Goal: Task Accomplishment & Management: Manage account settings

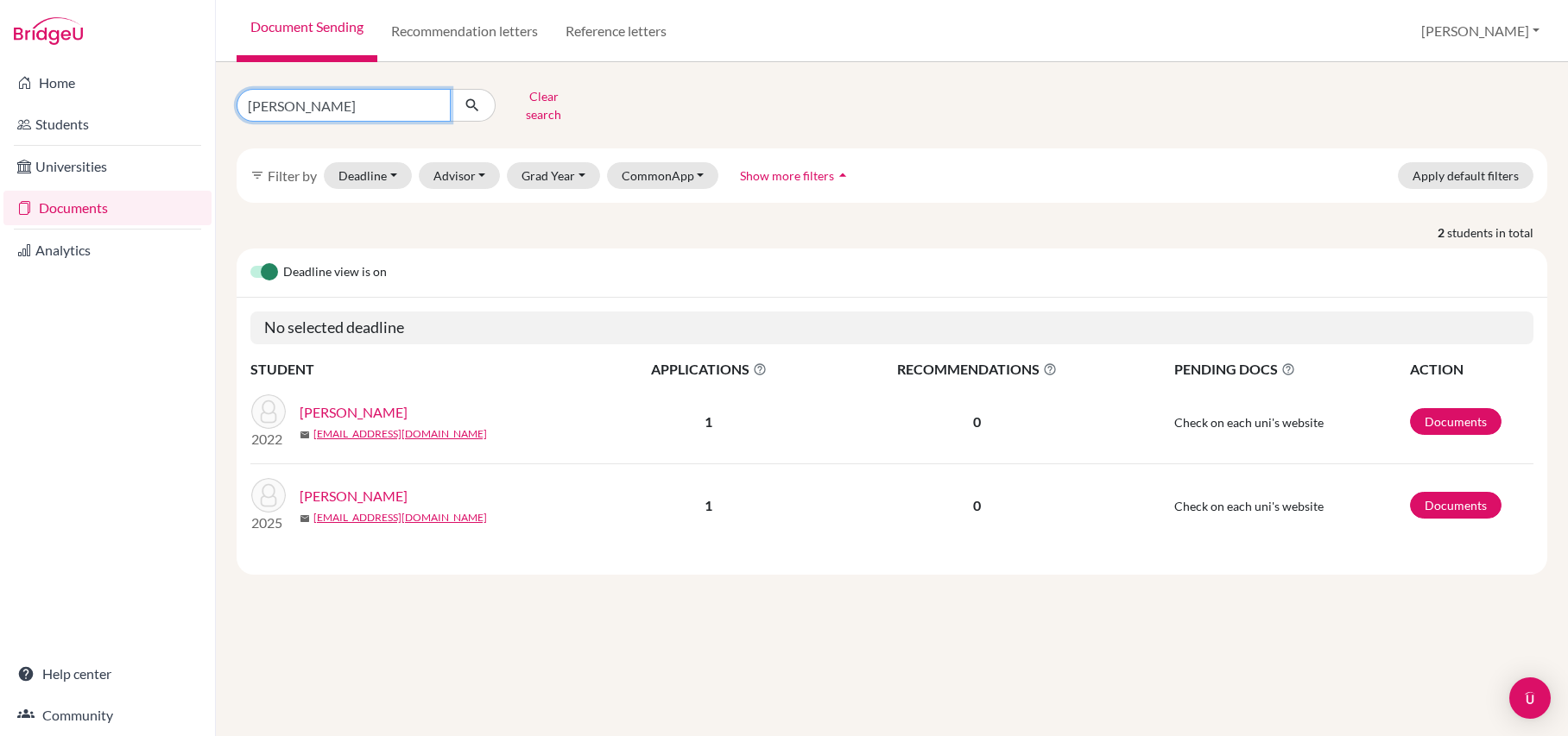
click at [376, 110] on input "[PERSON_NAME]" at bounding box center [344, 105] width 214 height 33
type input "h"
type input "shantmoorthy"
click button "submit" at bounding box center [473, 105] width 46 height 33
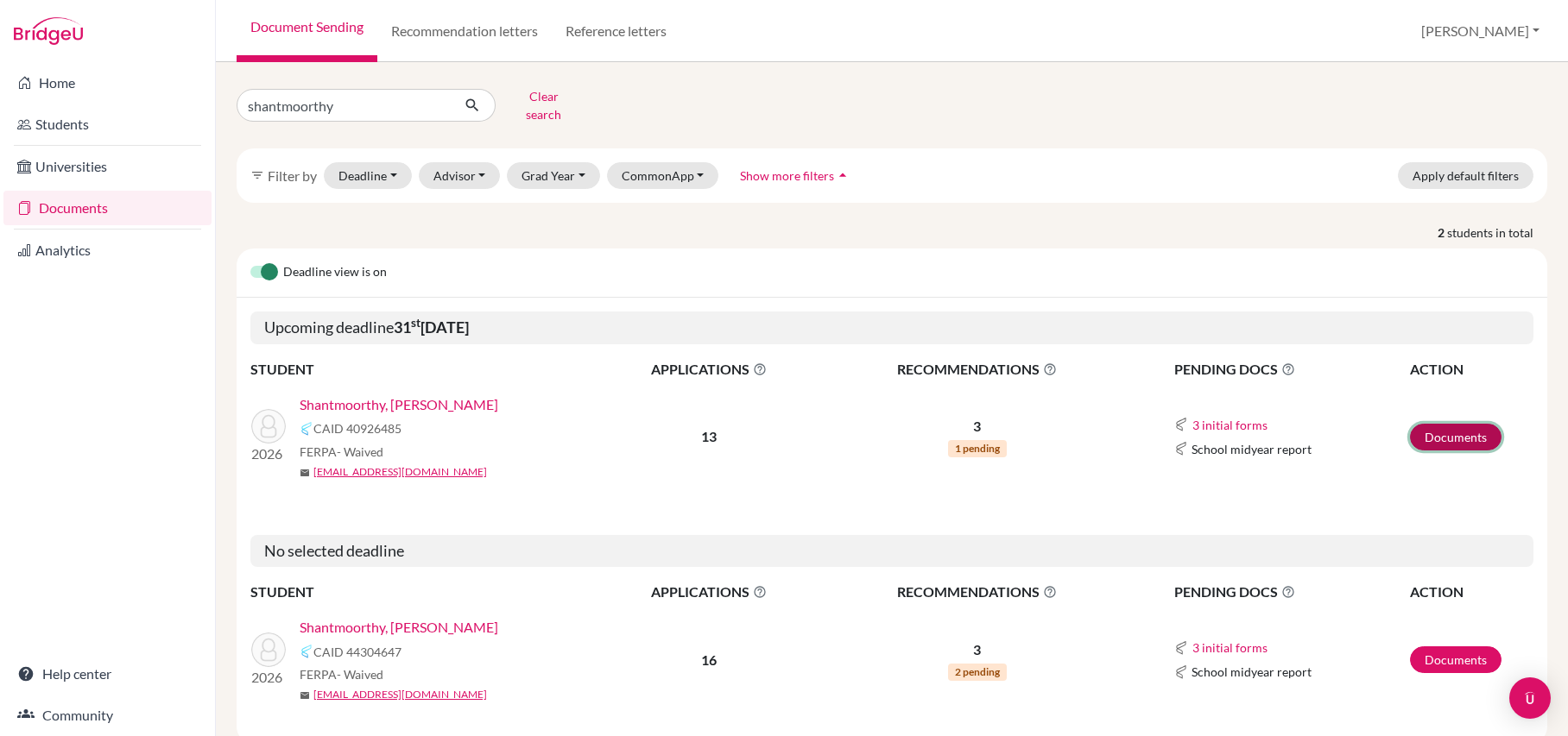
click at [1452, 424] on link "Documents" at bounding box center [1457, 437] width 92 height 27
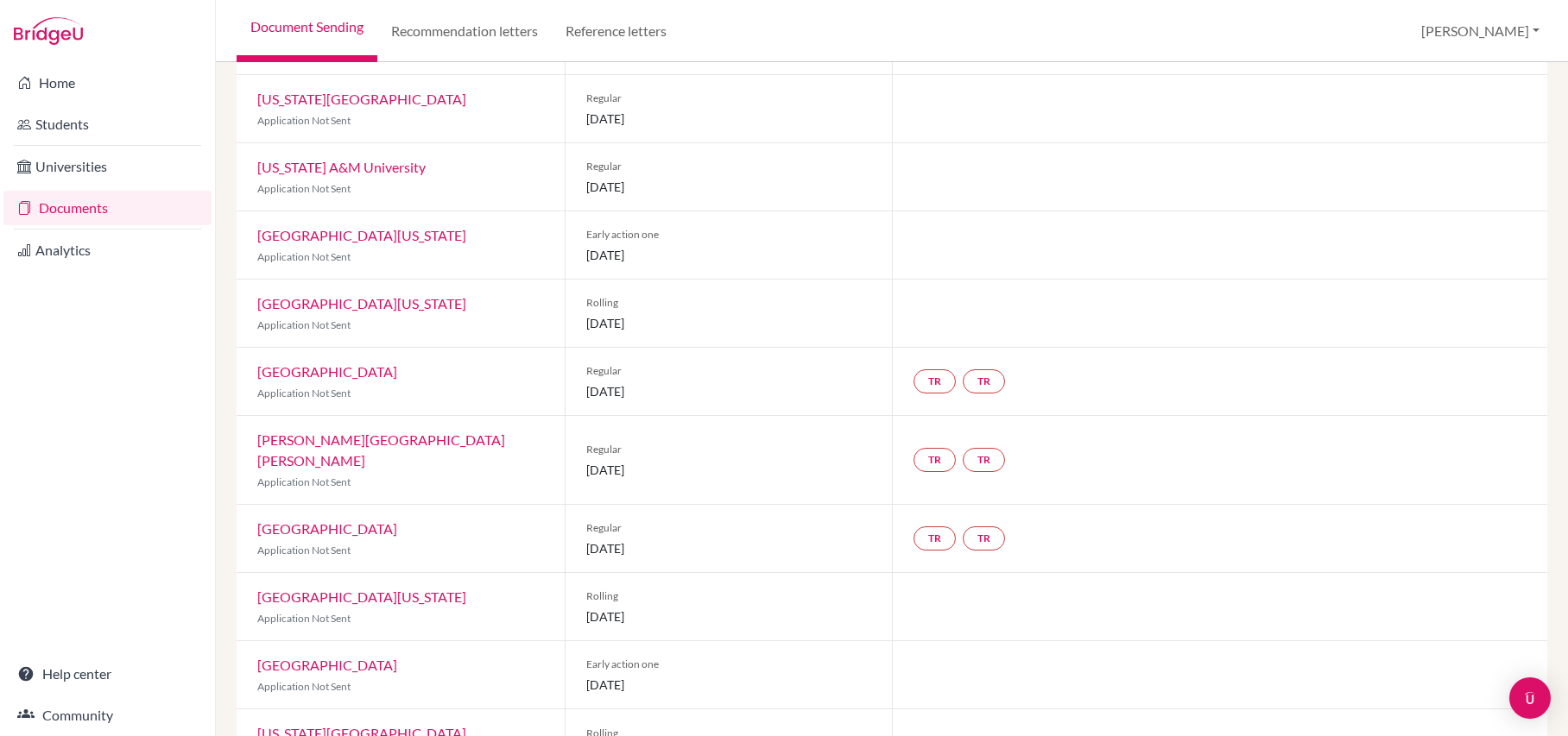
scroll to position [326, 0]
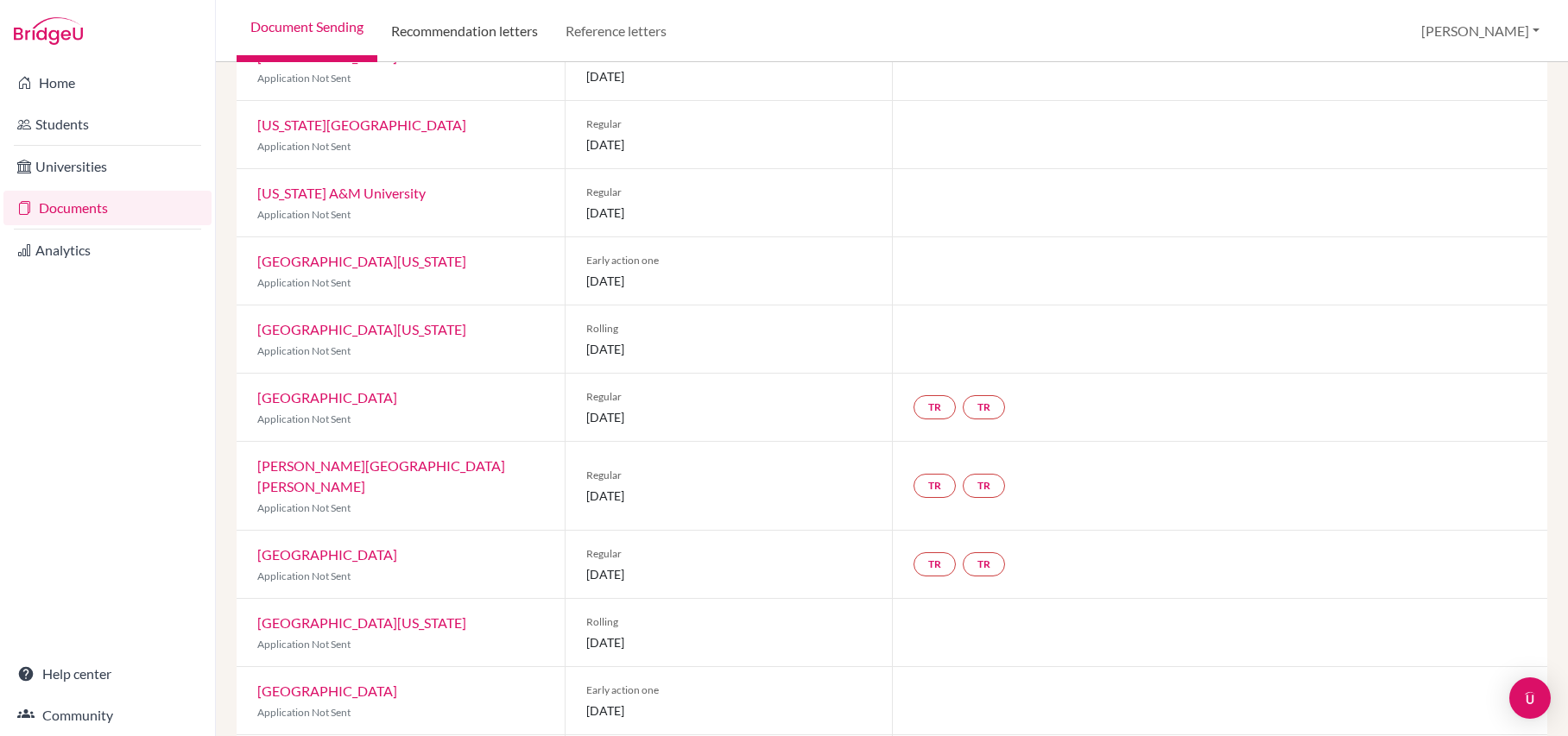
click at [518, 27] on link "Recommendation letters" at bounding box center [464, 31] width 174 height 62
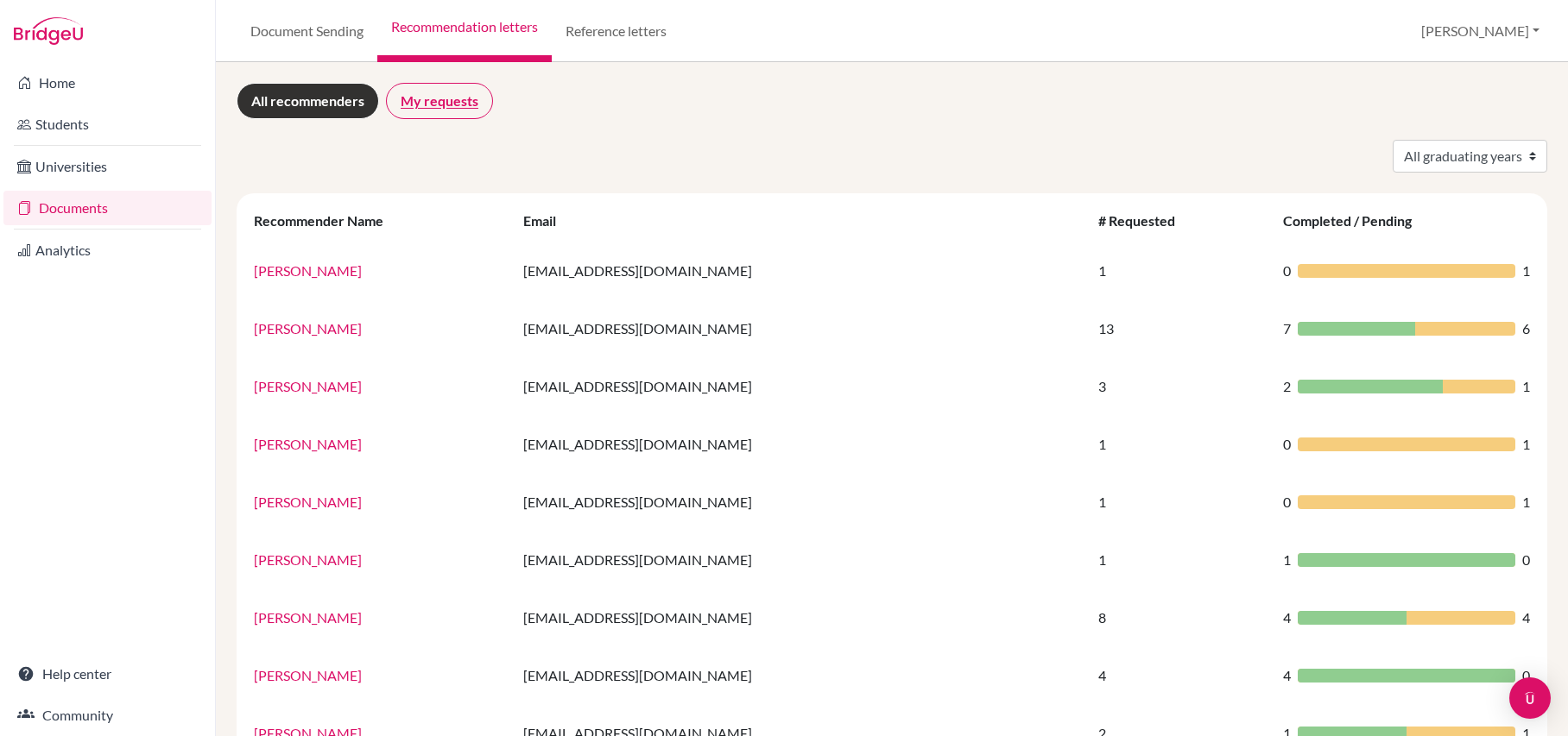
click at [445, 109] on link "My requests" at bounding box center [439, 101] width 107 height 36
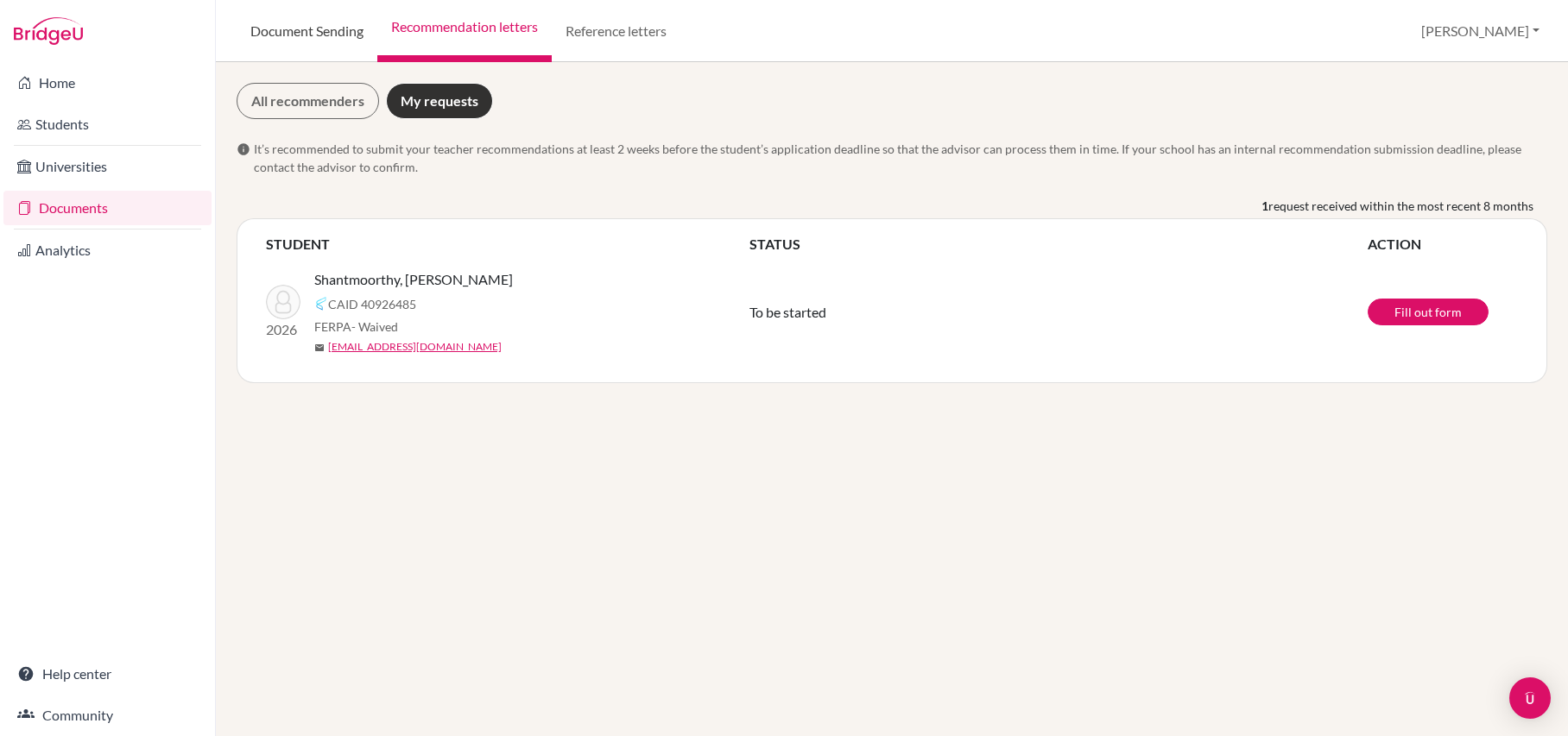
click at [353, 34] on link "Document Sending" at bounding box center [307, 31] width 141 height 62
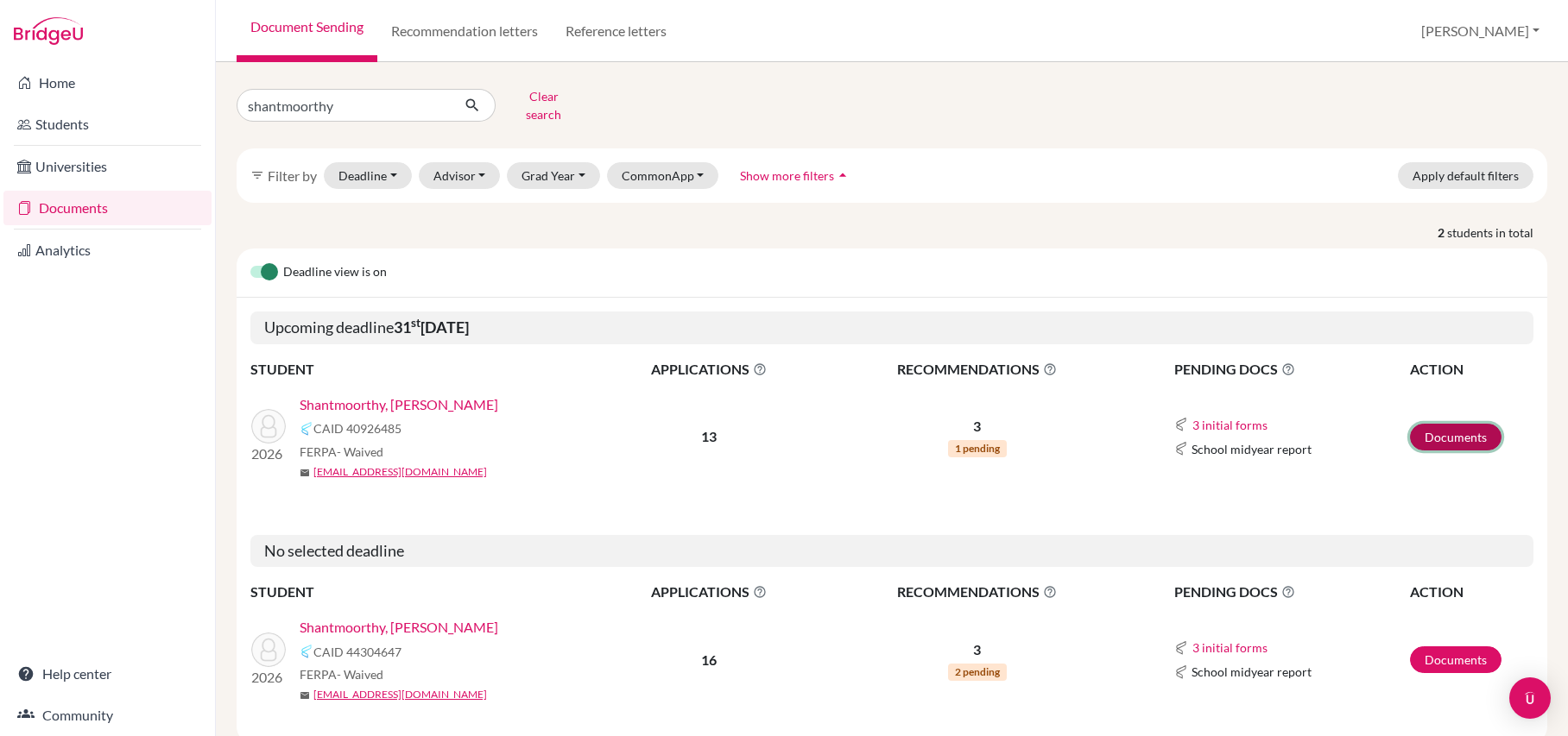
click at [1435, 437] on link "Documents" at bounding box center [1457, 437] width 92 height 27
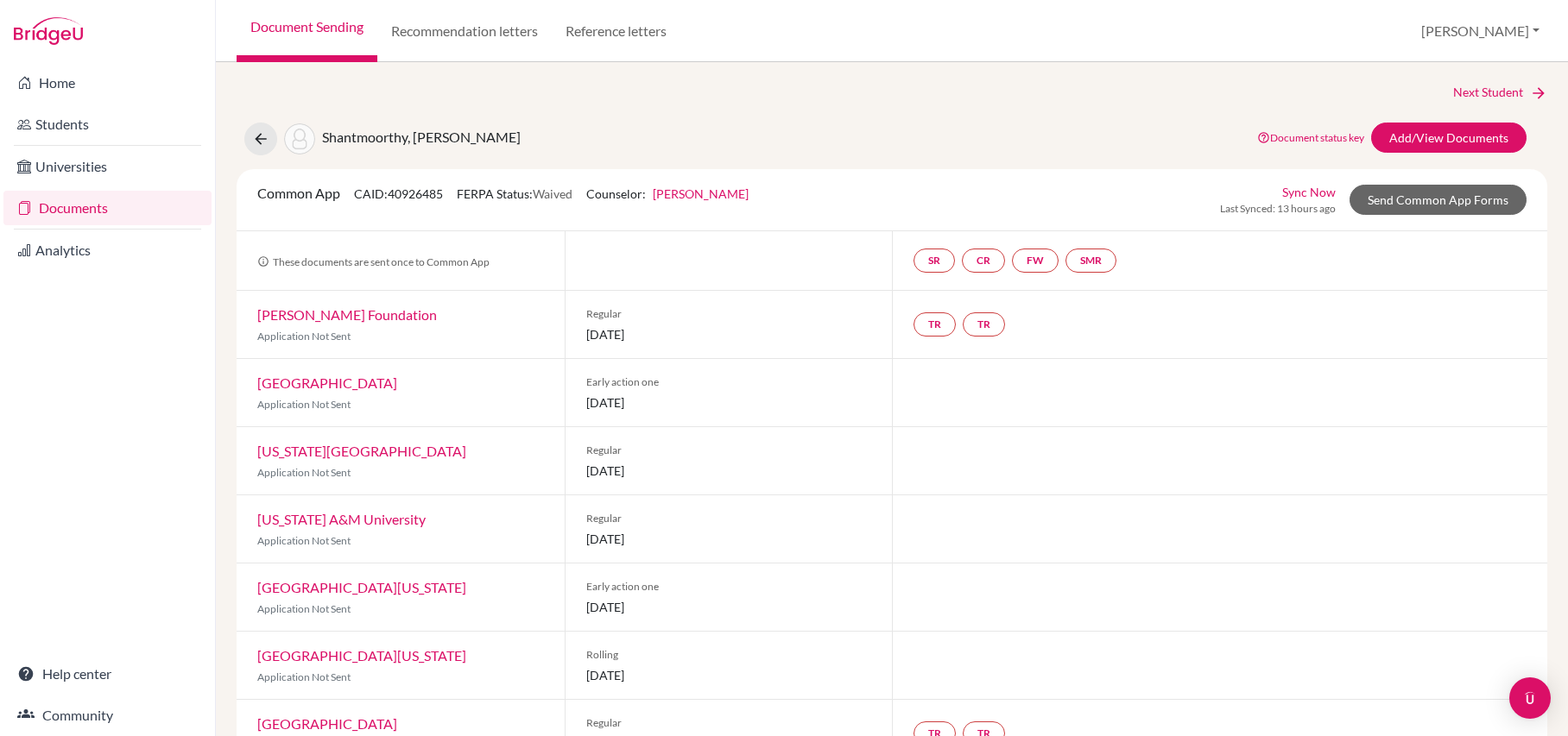
scroll to position [11, 0]
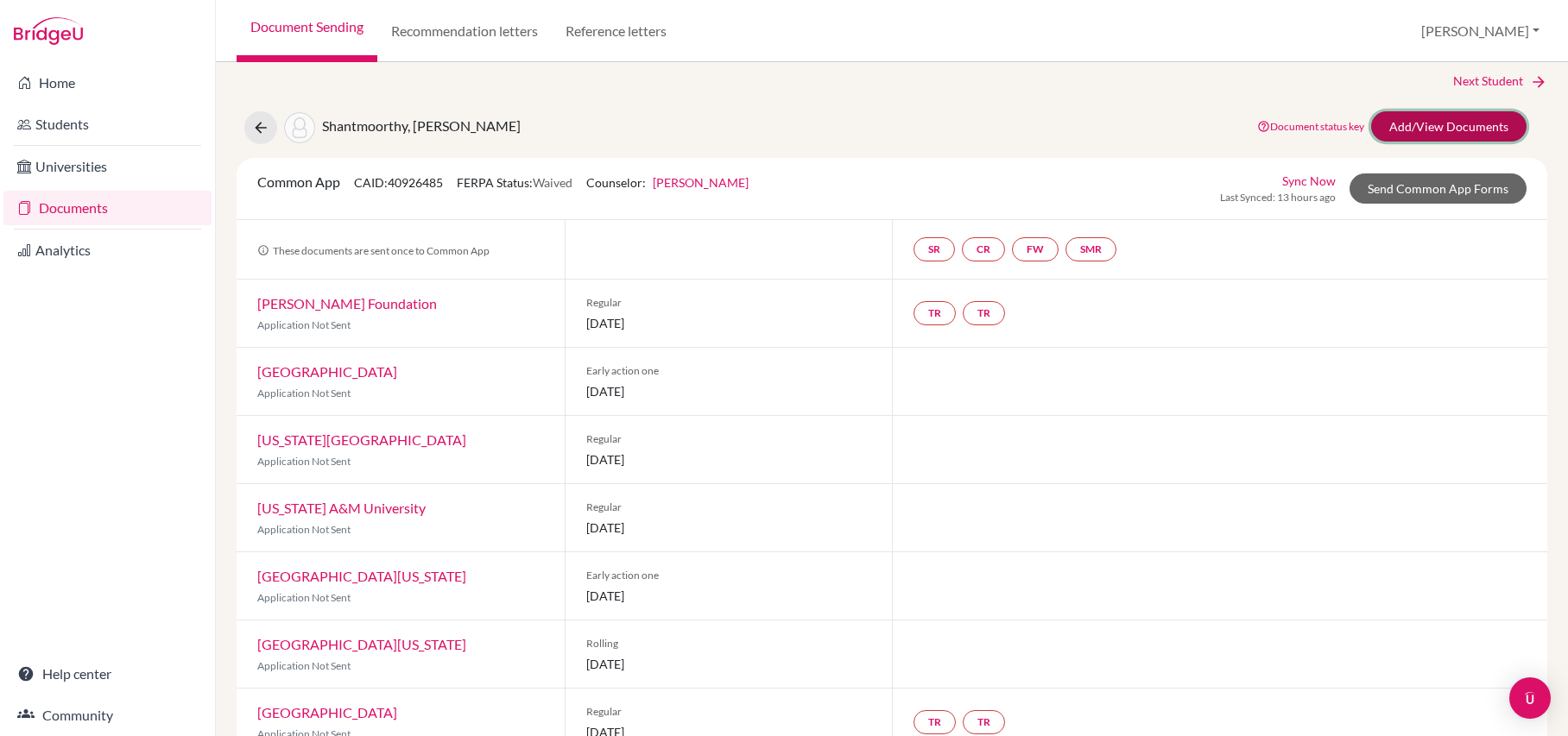
click at [1422, 131] on link "Add/View Documents" at bounding box center [1450, 126] width 156 height 30
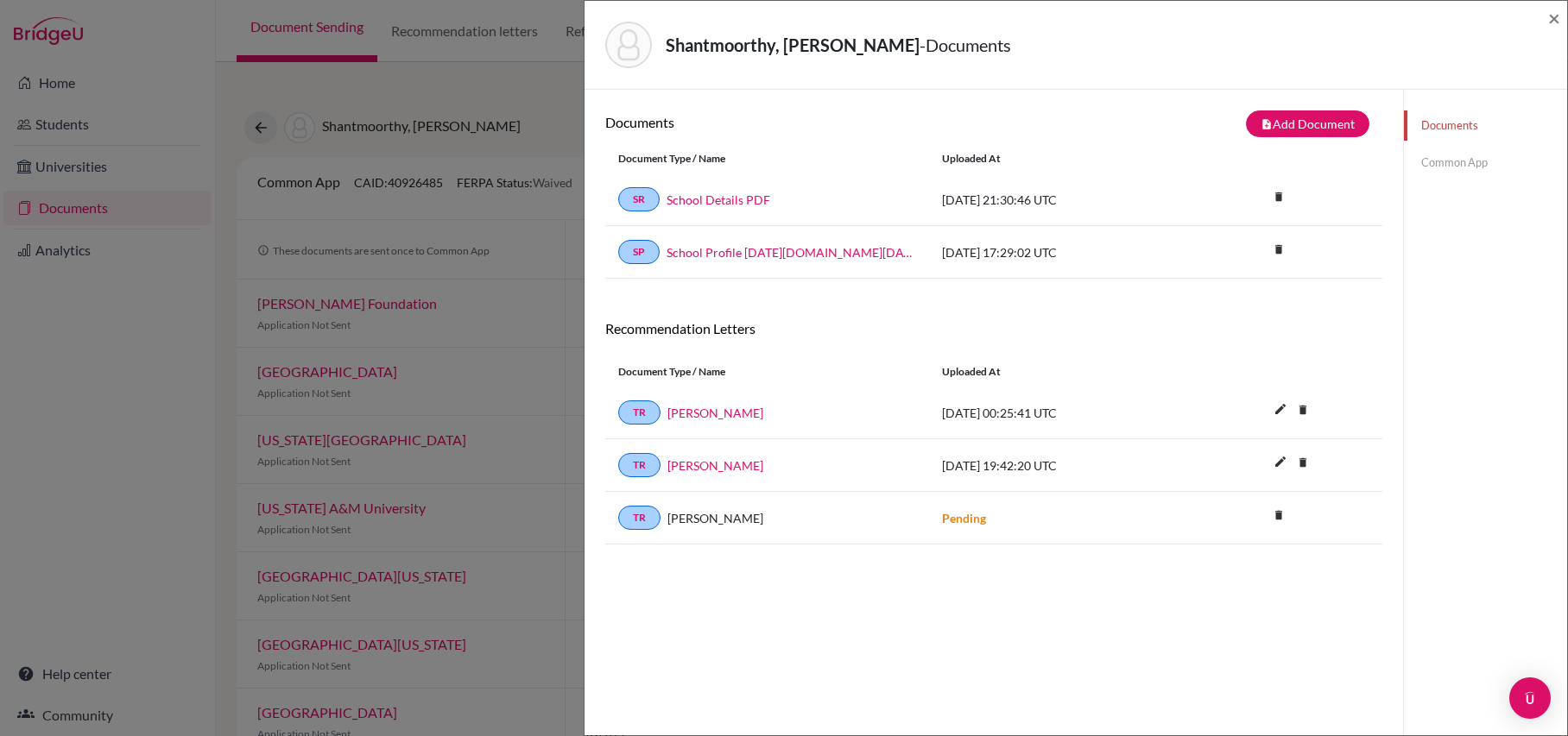
click at [497, 104] on div "Shantmoorthy, Ishanth - Documents × Documents note_add Add Document Document ty…" at bounding box center [784, 368] width 1568 height 736
click at [1556, 22] on span "×" at bounding box center [1555, 18] width 12 height 25
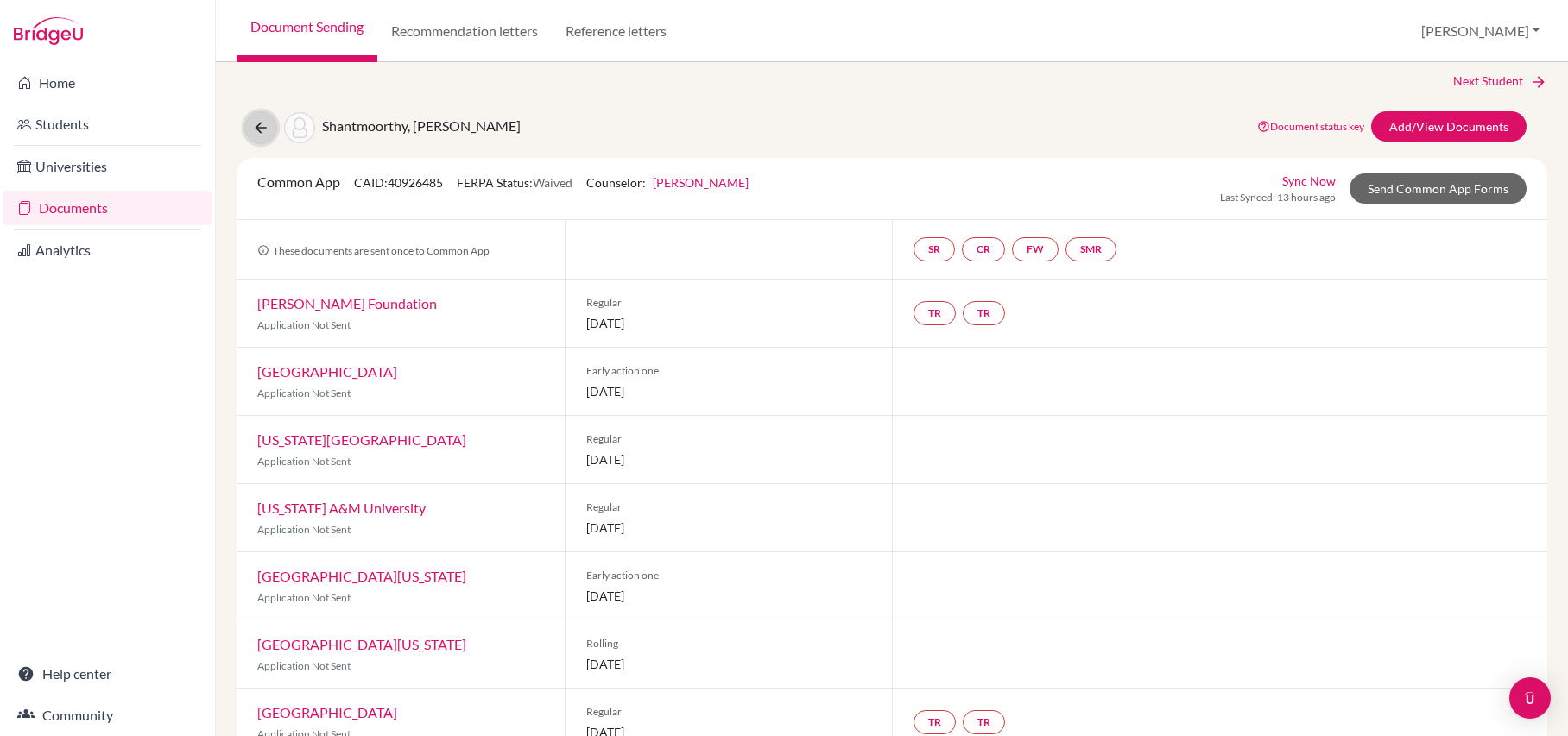
click at [261, 132] on icon at bounding box center [261, 128] width 18 height 18
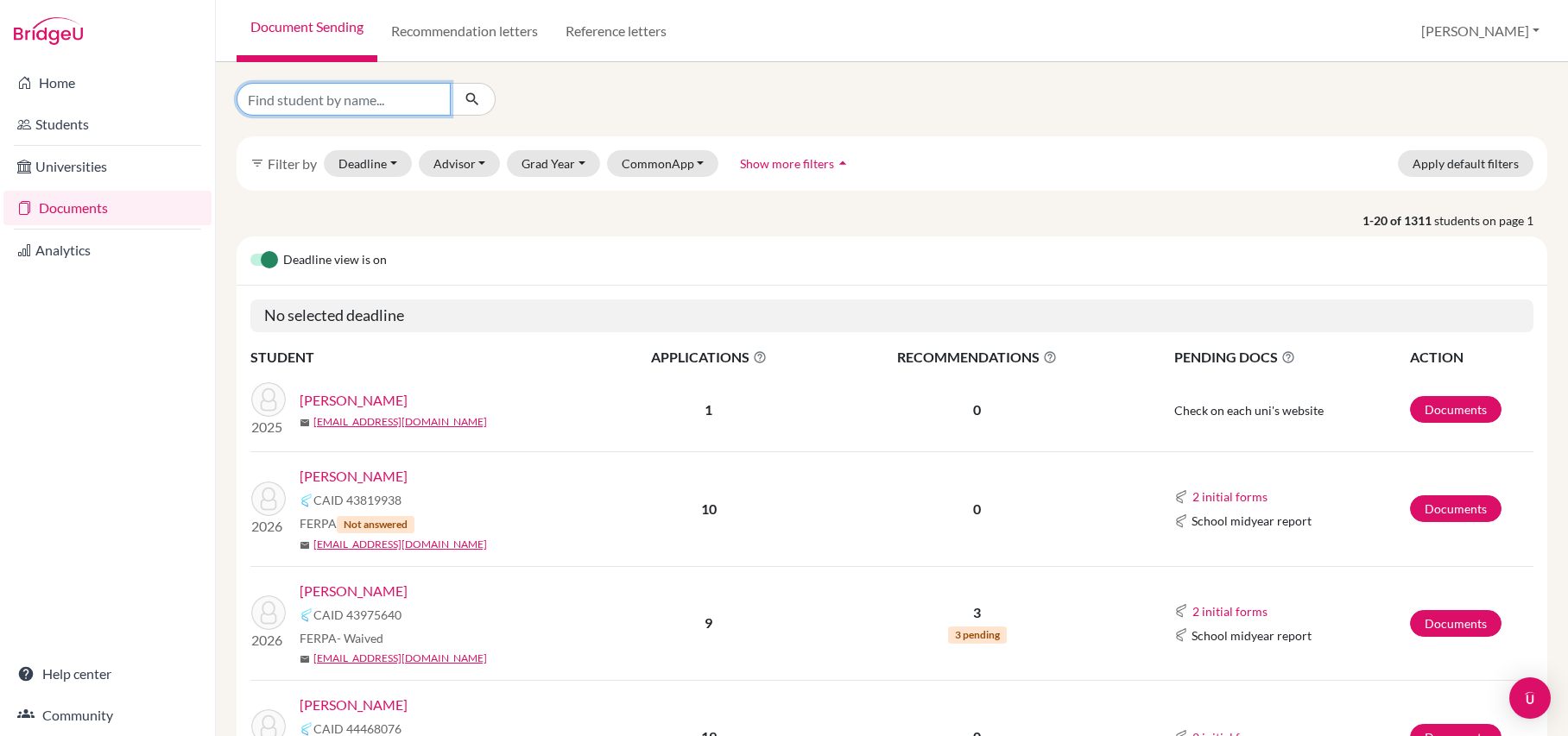
click at [397, 96] on input "Find student by name..." at bounding box center [344, 99] width 214 height 33
type input "shantmoorthy"
click at [475, 100] on icon "submit" at bounding box center [473, 100] width 18 height 18
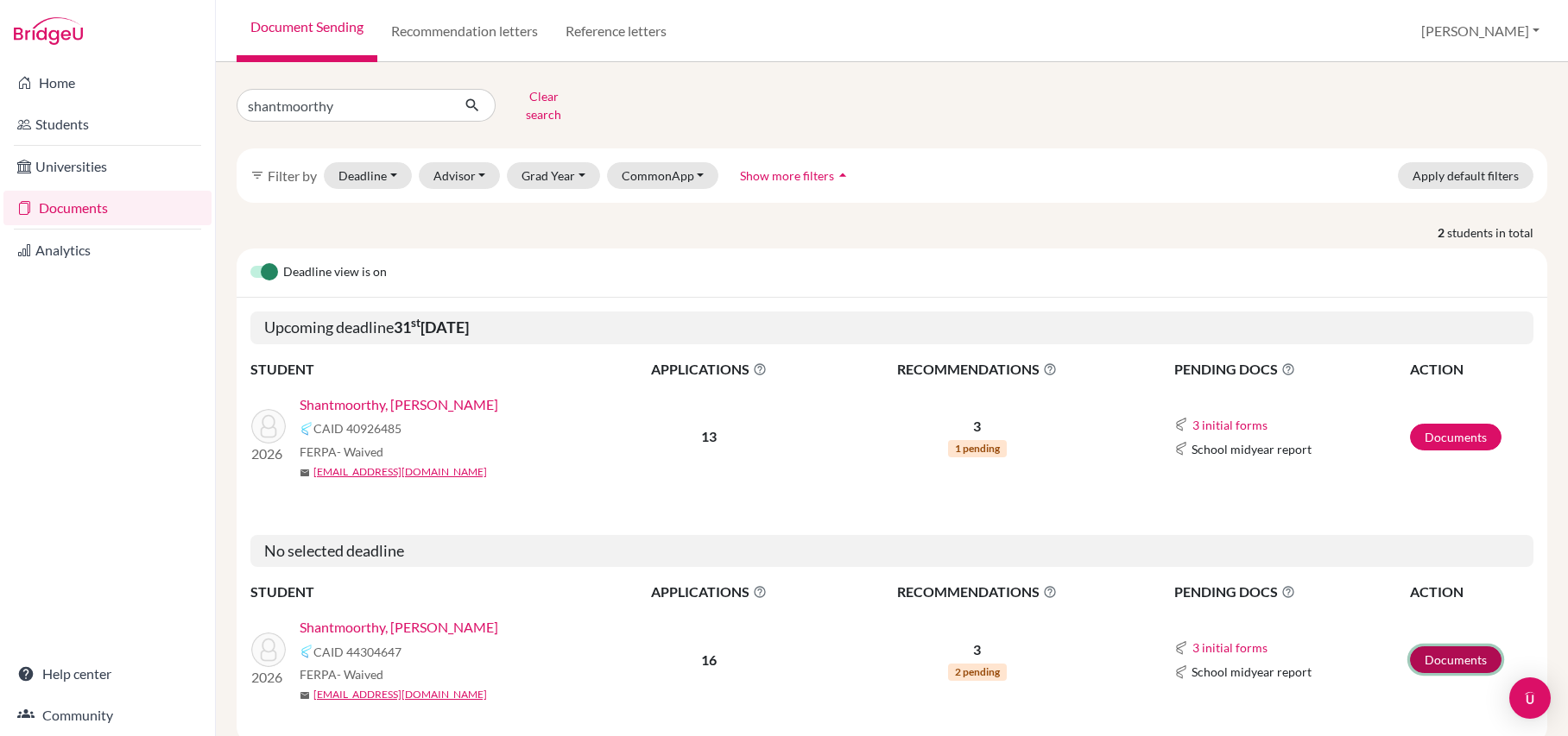
click at [1444, 660] on link "Documents" at bounding box center [1457, 660] width 92 height 27
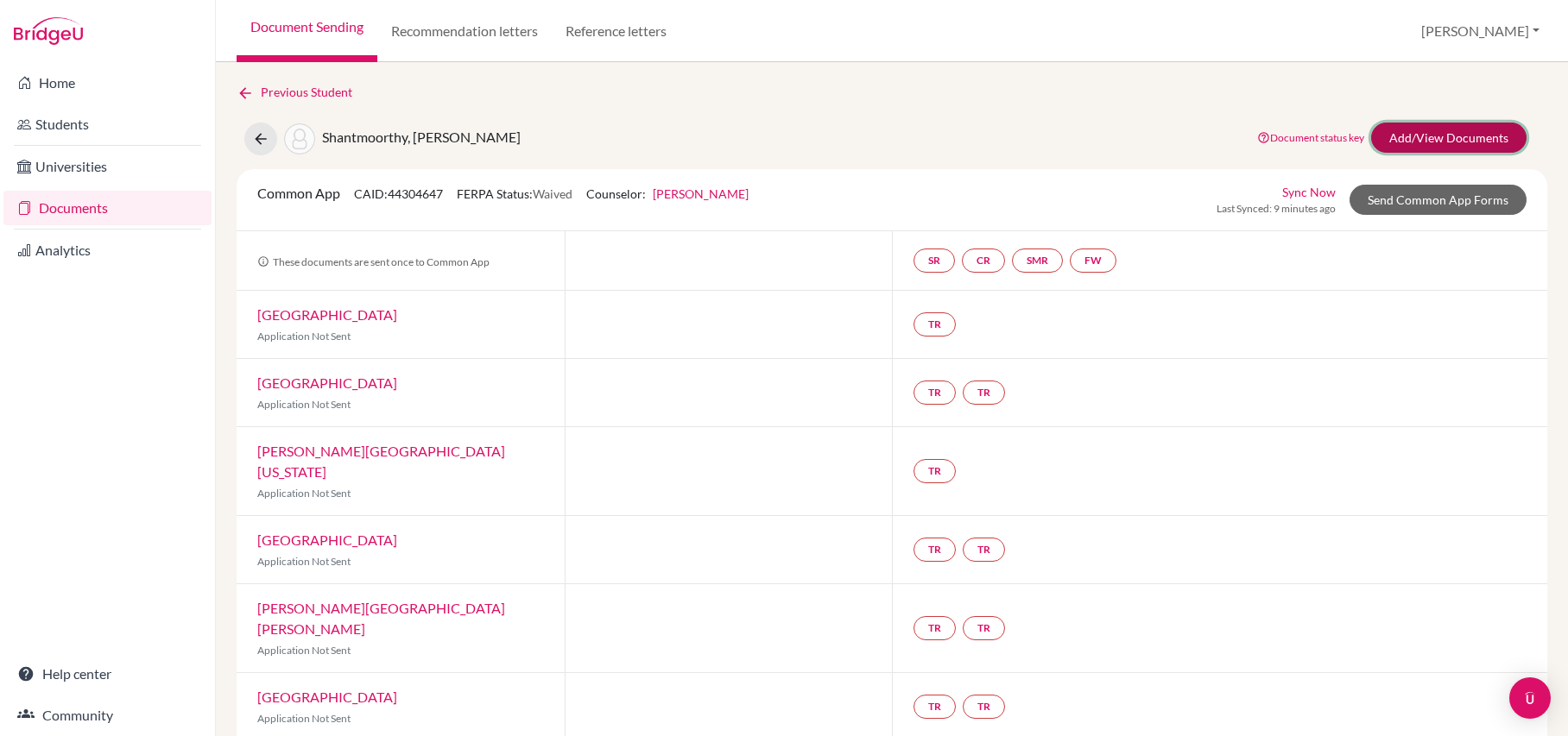
click at [1450, 124] on link "Add/View Documents" at bounding box center [1450, 138] width 156 height 30
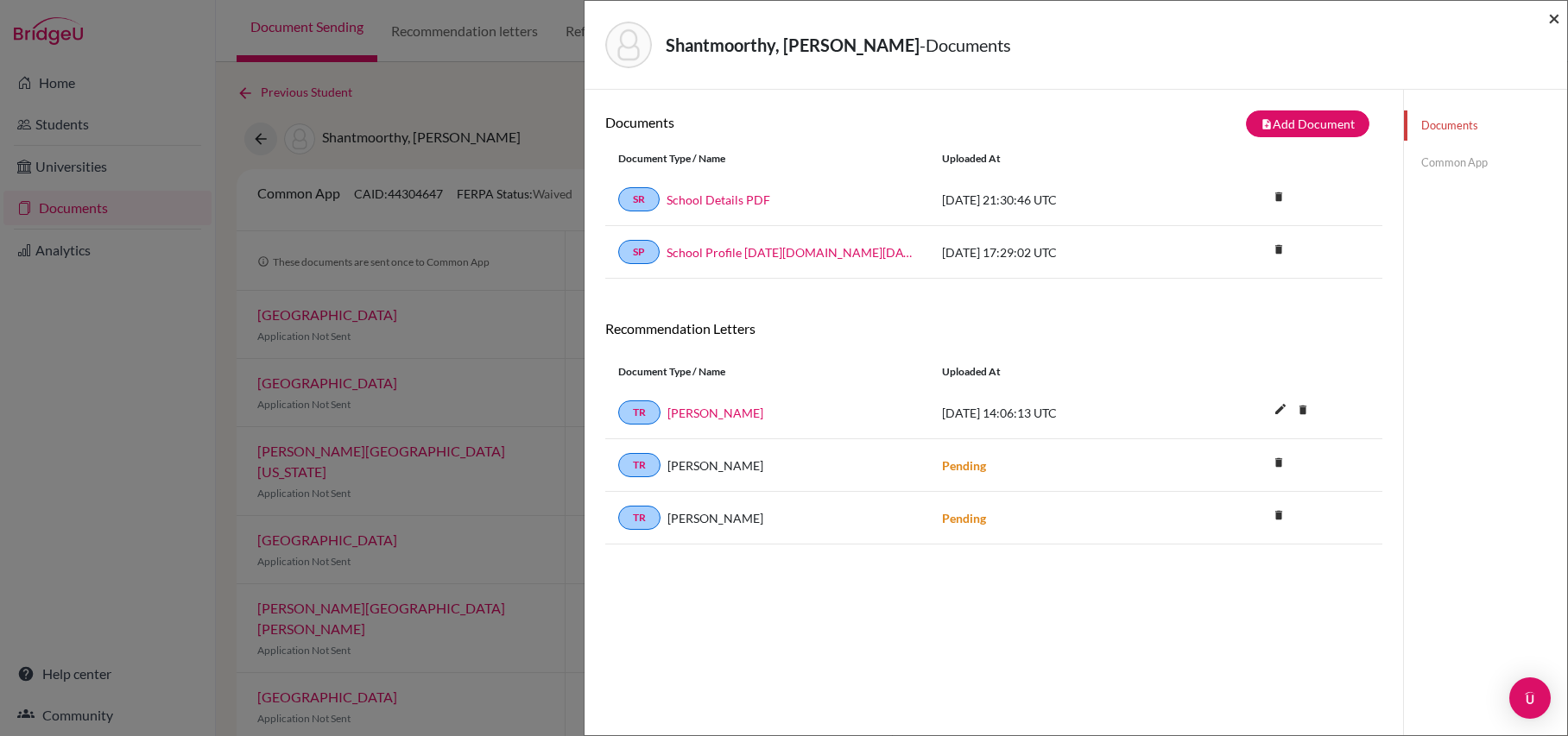
click at [1557, 14] on span "×" at bounding box center [1555, 18] width 12 height 25
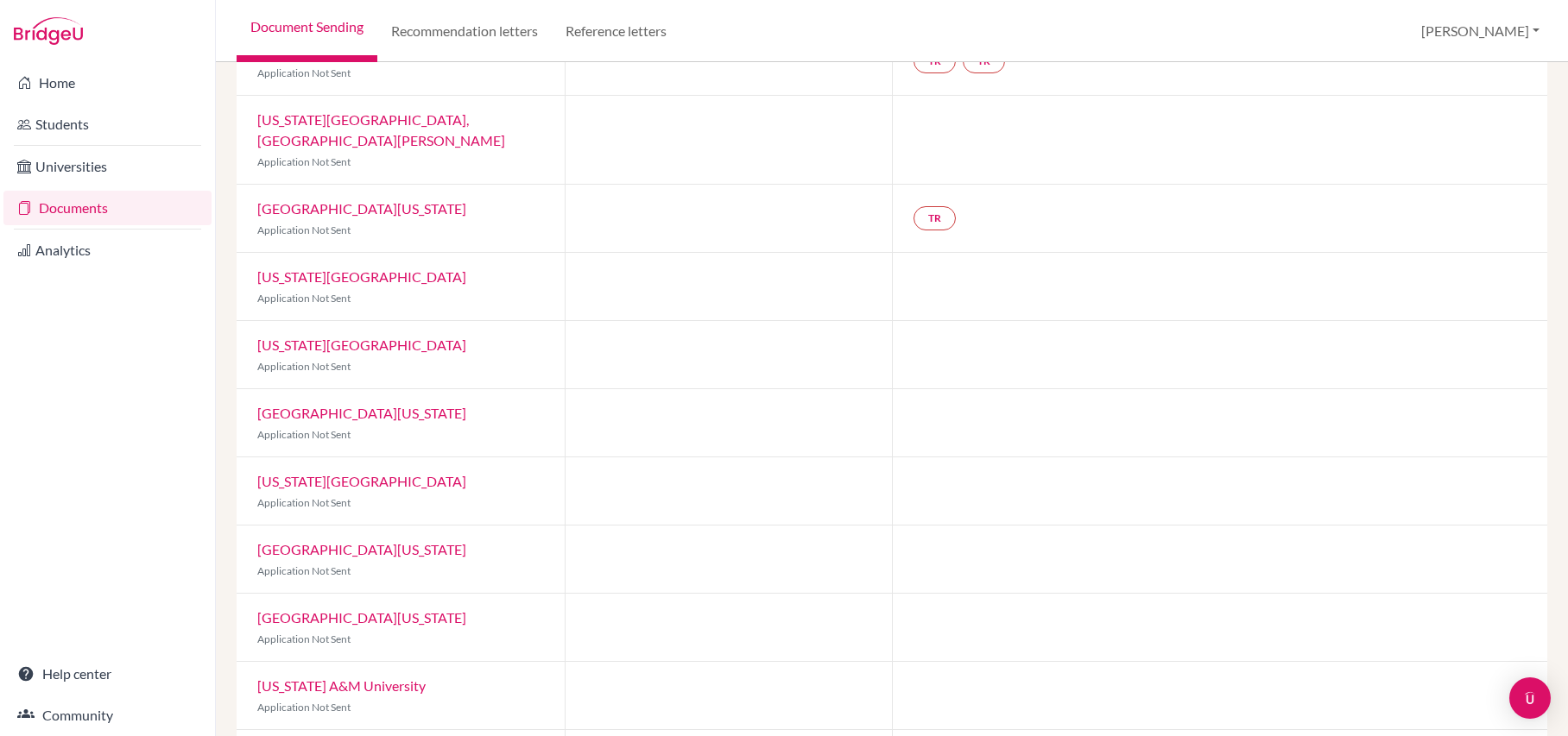
scroll to position [671, 0]
